Goal: Transaction & Acquisition: Subscribe to service/newsletter

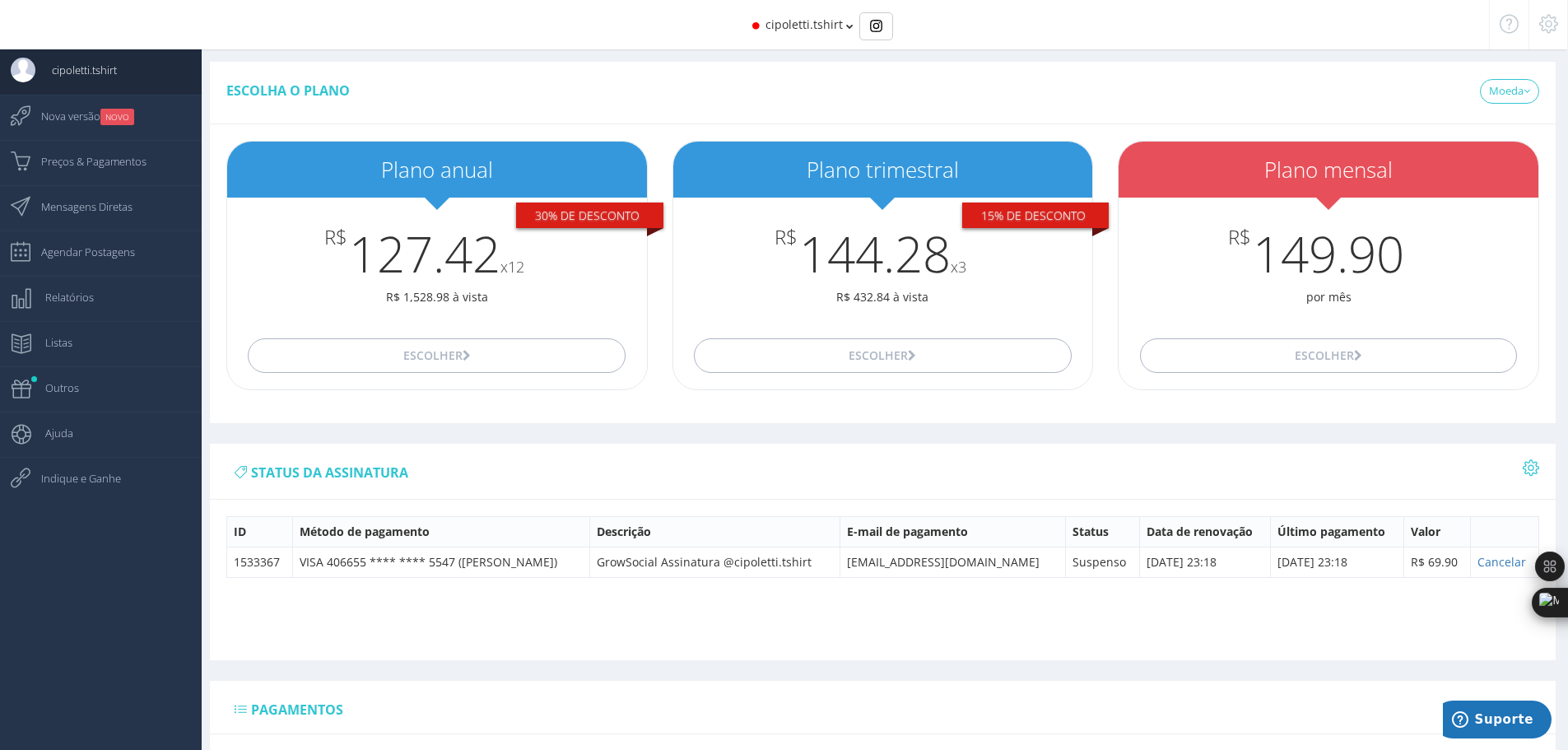
click at [817, 31] on span "cipoletti.tshirt" at bounding box center [804, 24] width 78 height 16
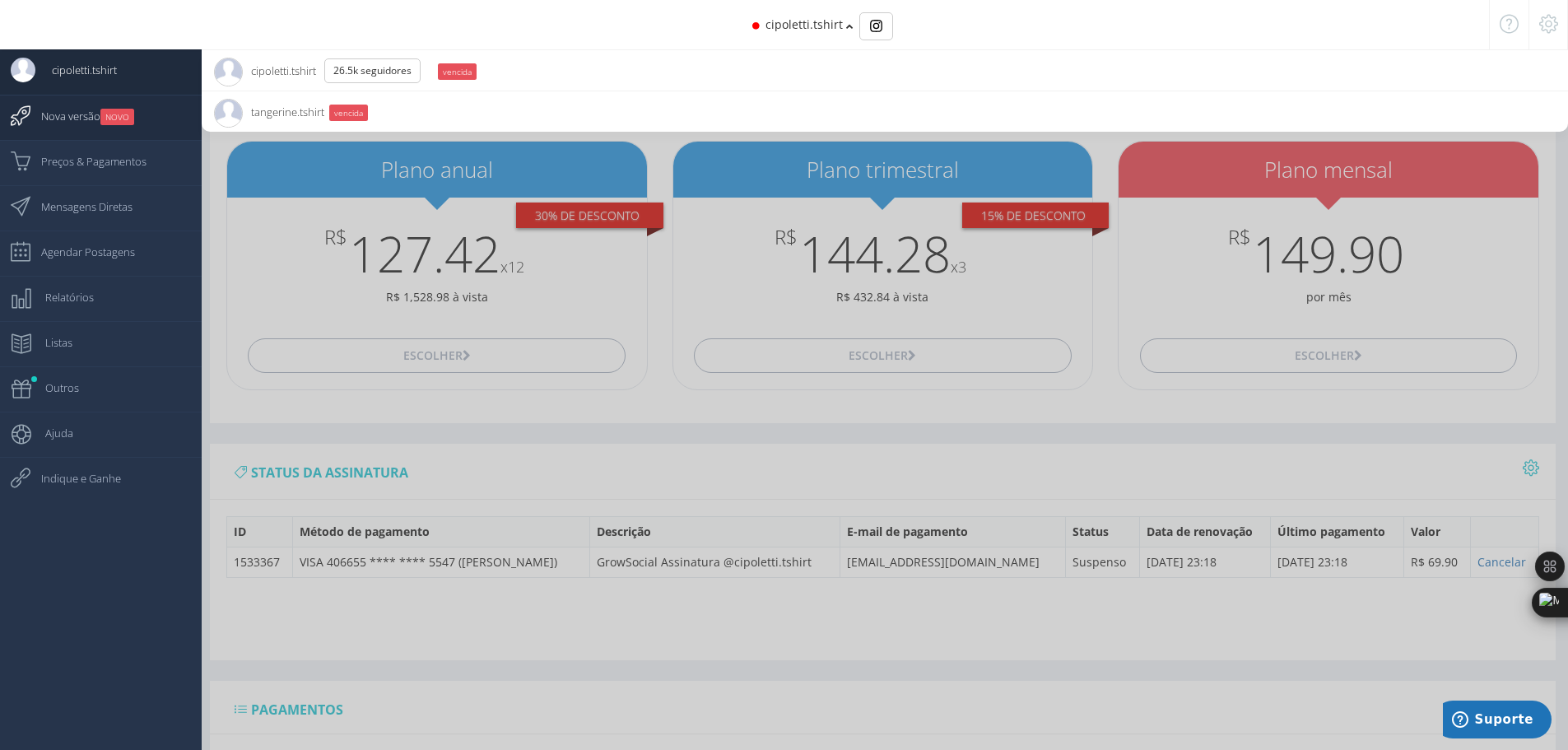
click at [126, 108] on span "Nova versão NOVO" at bounding box center [79, 116] width 110 height 41
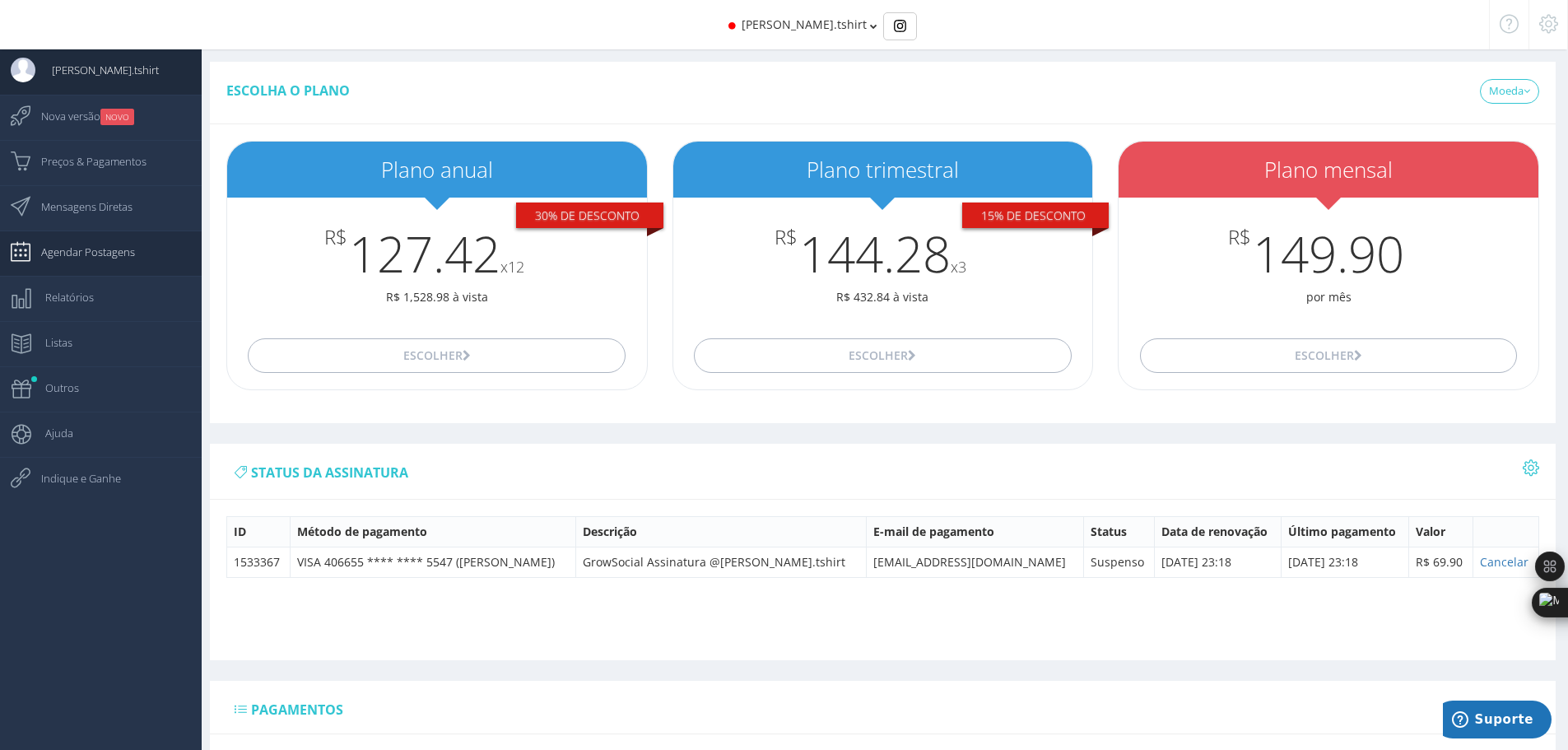
click at [120, 249] on span "Agendar Postagens" at bounding box center [80, 252] width 111 height 41
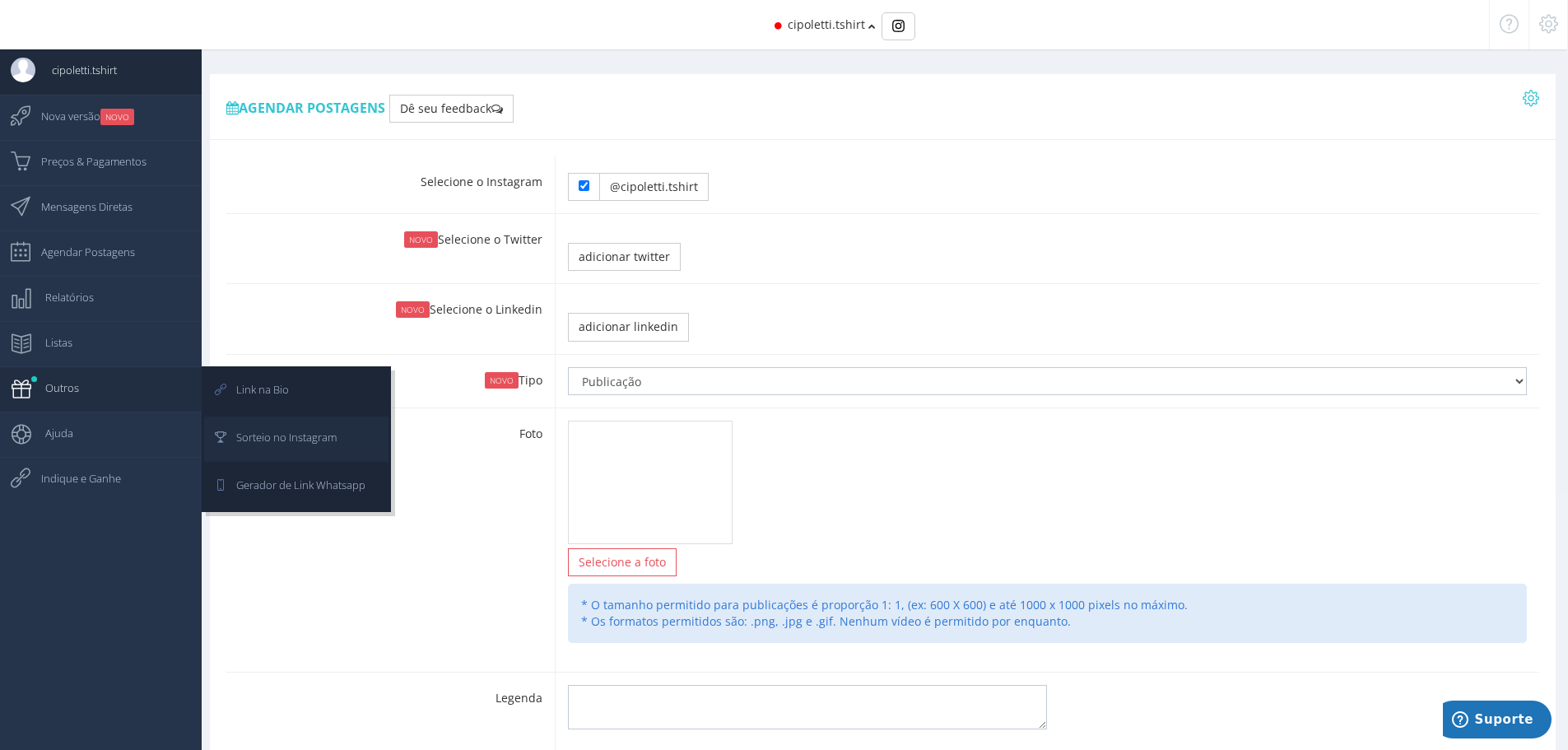
click at [274, 431] on span "Sorteio no Instagram" at bounding box center [278, 437] width 117 height 41
type input "21:00"
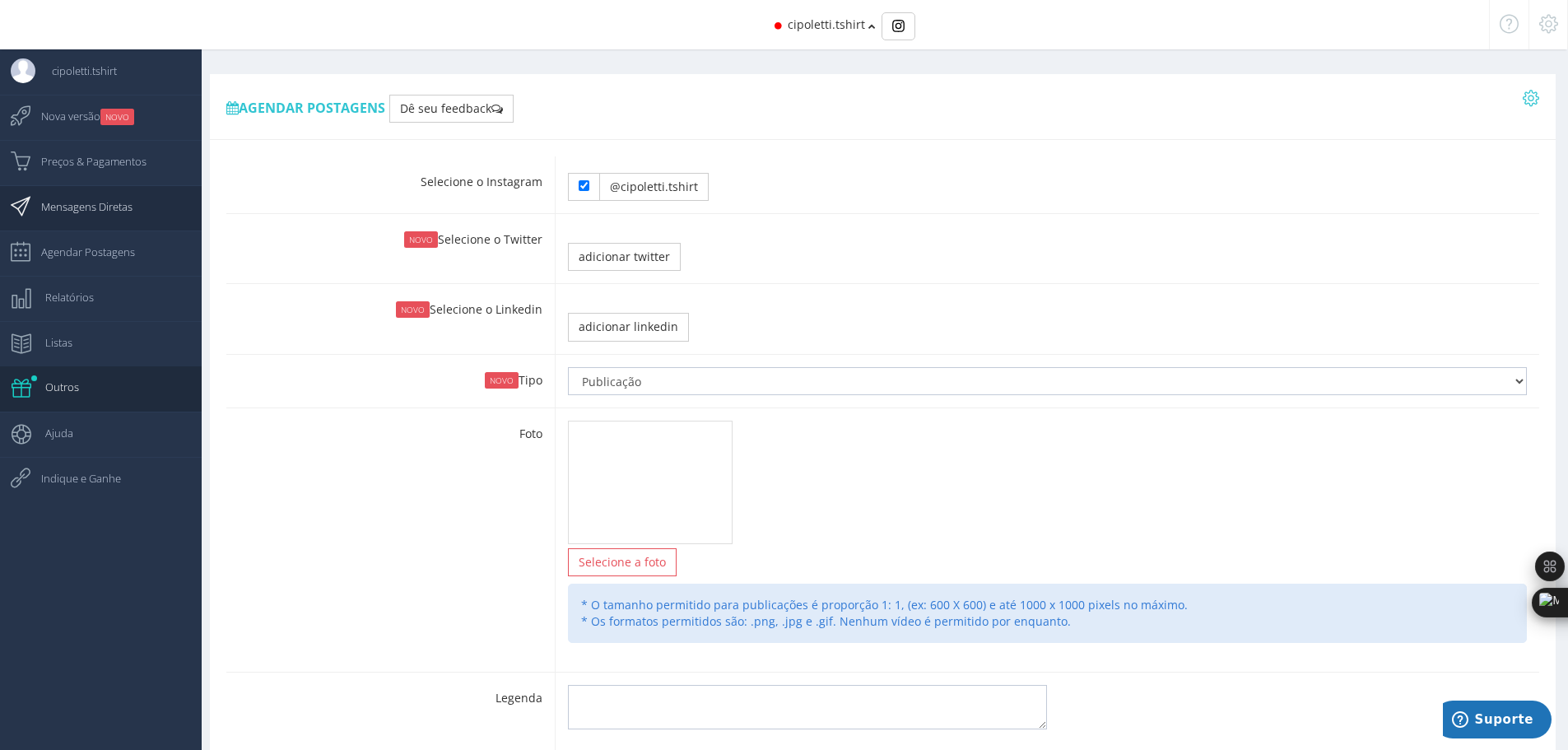
click at [97, 201] on span "Mensagens Diretas" at bounding box center [78, 207] width 108 height 41
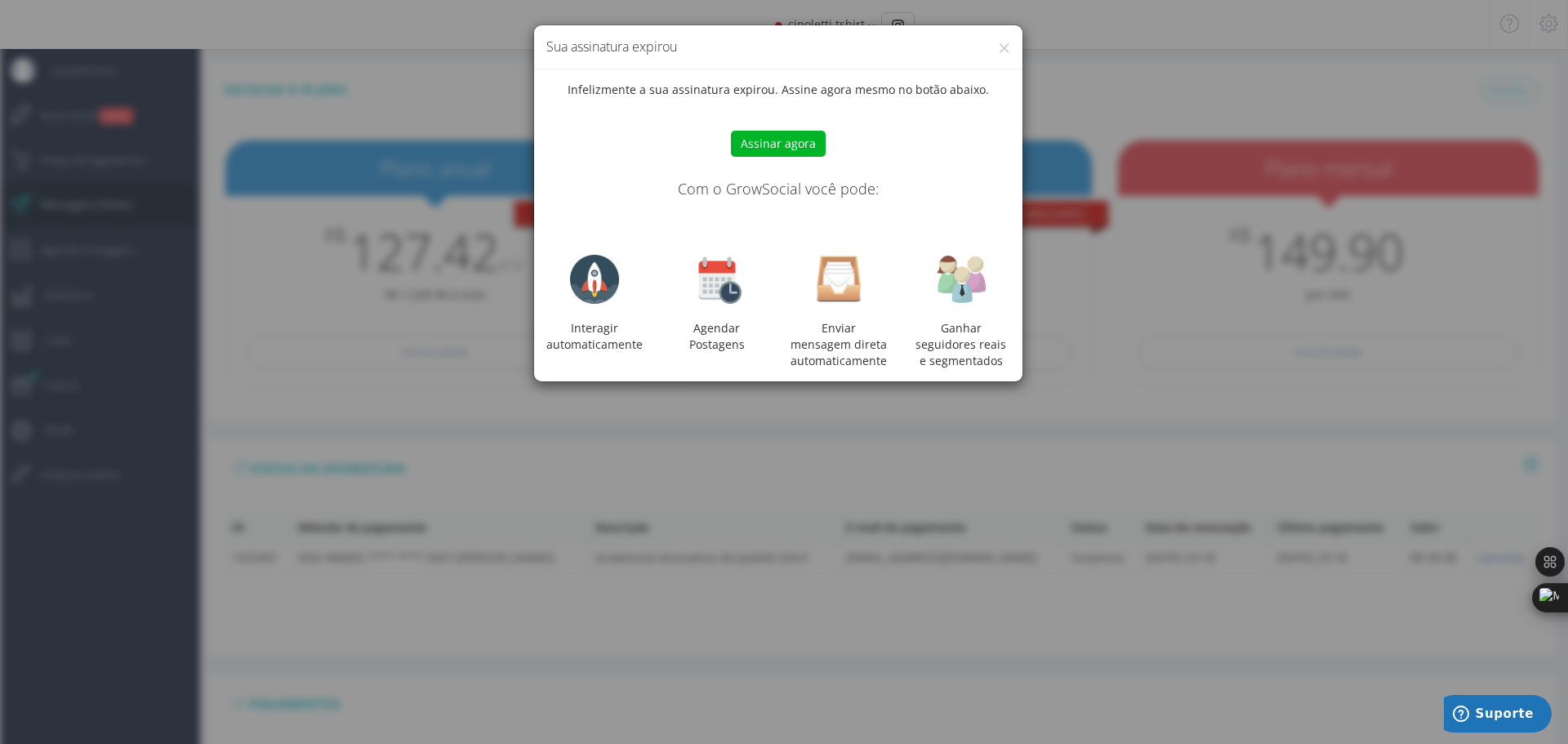
click at [597, 282] on img at bounding box center [595, 279] width 49 height 49
click at [721, 282] on img at bounding box center [717, 279] width 49 height 49
click at [827, 268] on img at bounding box center [839, 279] width 49 height 49
click at [955, 262] on img at bounding box center [962, 279] width 49 height 49
click at [998, 43] on button "×" at bounding box center [1003, 47] width 12 height 22
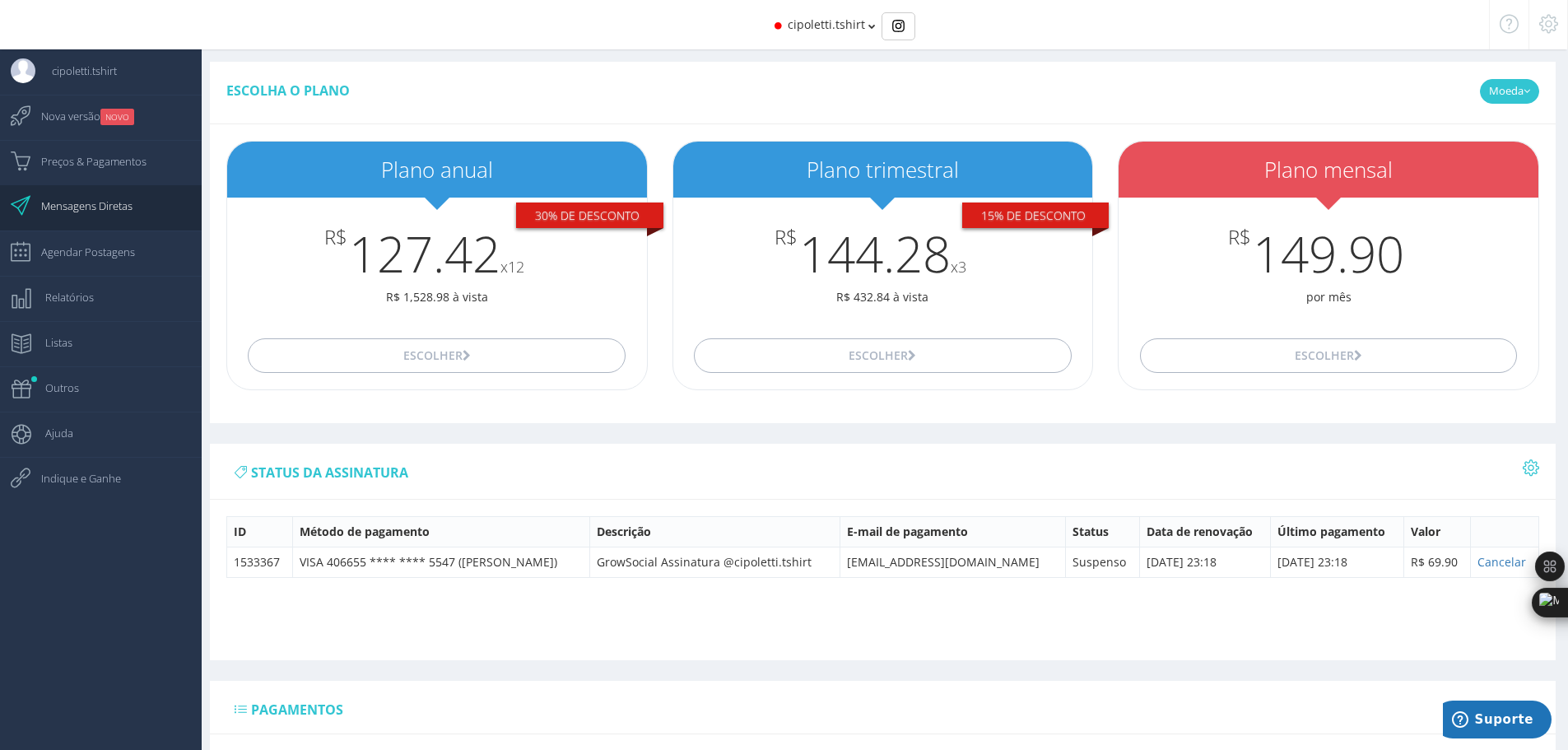
click at [1529, 99] on link "Moeda" at bounding box center [1509, 92] width 59 height 25
click at [1472, 165] on link "BRL" at bounding box center [1467, 155] width 143 height 28
